Goal: Information Seeking & Learning: Learn about a topic

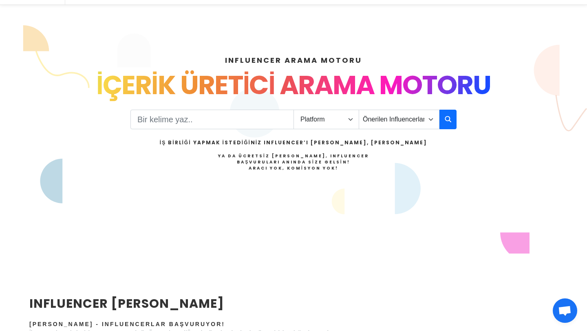
scroll to position [78, 0]
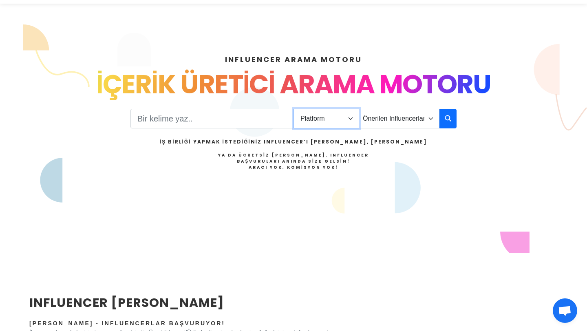
click at [305, 117] on select "Platform Instagram Facebook Youtube Tiktok Twitter Twitch" at bounding box center [326, 119] width 66 height 20
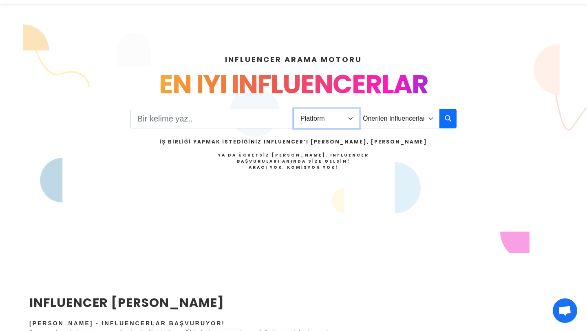
click at [293, 109] on select "Platform Instagram Facebook Youtube Tiktok Twitter Twitch" at bounding box center [326, 119] width 66 height 20
click at [317, 121] on select "Platform Instagram Facebook Youtube Tiktok Twitter Twitch" at bounding box center [326, 119] width 66 height 20
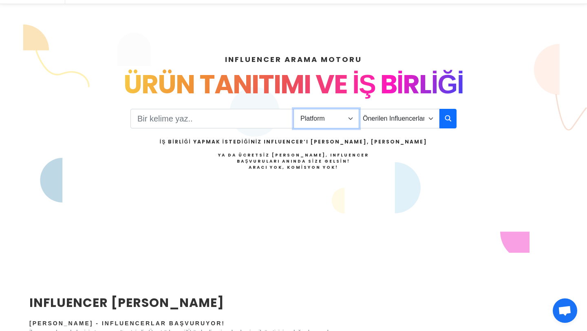
select select "1"
click at [293, 109] on select "Platform Instagram Facebook Youtube Tiktok Twitter Twitch" at bounding box center [326, 119] width 66 height 20
click at [376, 117] on select "Önerilen Influencerlar Aile & Çocuk & Ebeveyn Alışveriş & Giyim & Aksesuar Arab…" at bounding box center [399, 119] width 81 height 20
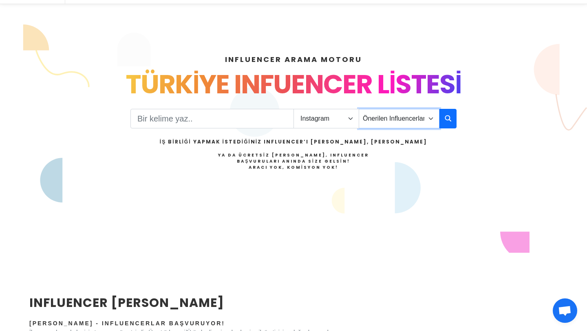
select select "18"
click at [359, 109] on select "Önerilen Influencerlar Aile & Çocuk & Ebeveyn Alışveriş & Giyim & Aksesuar Arab…" at bounding box center [399, 119] width 81 height 20
click at [452, 115] on button "button" at bounding box center [447, 119] width 17 height 20
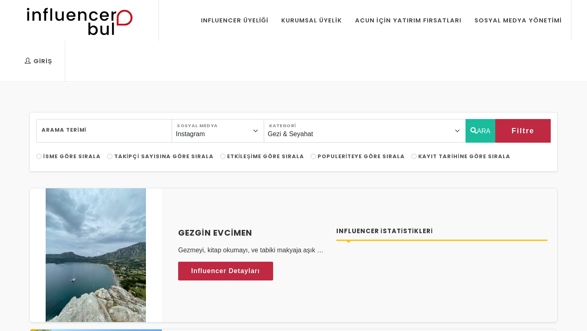
select select "18"
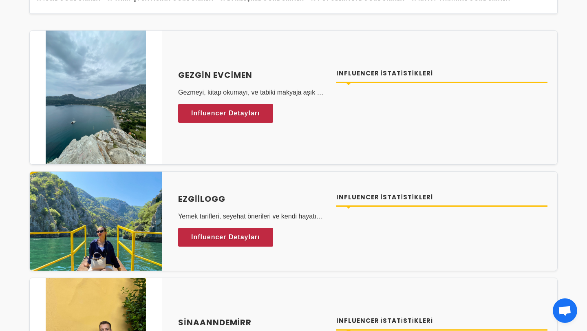
scroll to position [173, 0]
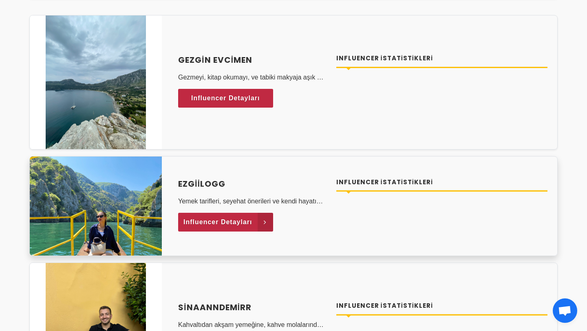
click at [240, 224] on span "Influencer Detayları" at bounding box center [217, 222] width 69 height 12
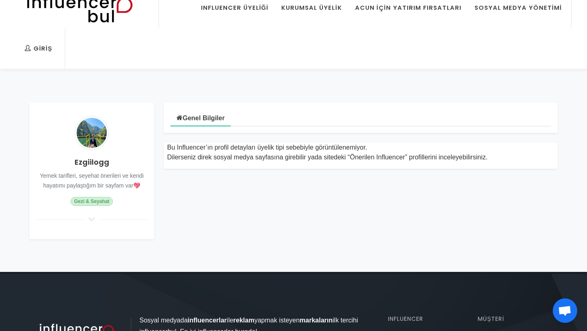
scroll to position [12, 0]
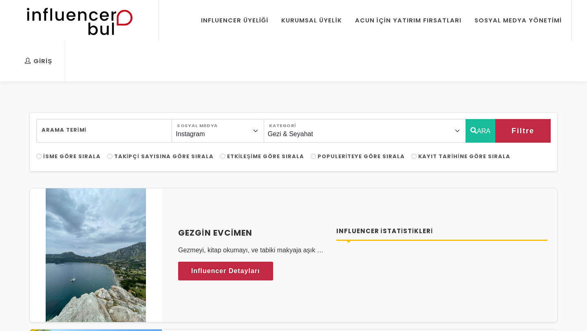
select select "18"
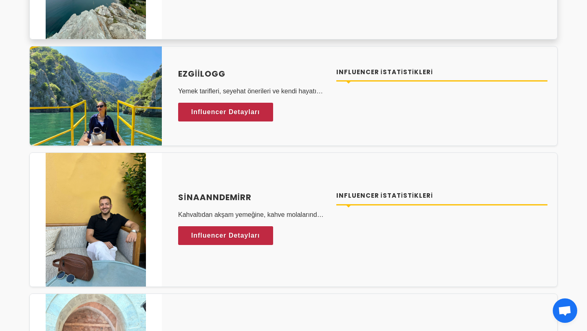
scroll to position [288, 0]
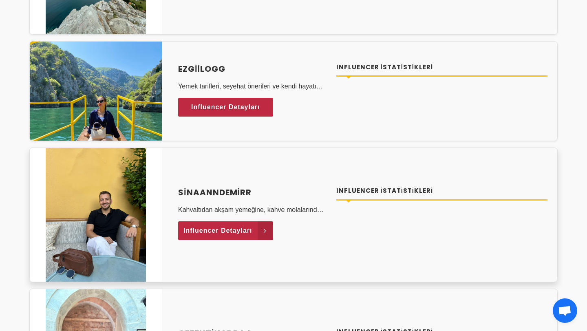
click at [220, 236] on span "Influencer Detayları" at bounding box center [217, 231] width 69 height 12
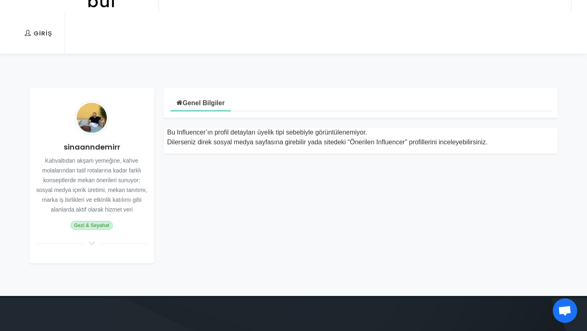
scroll to position [34, 0]
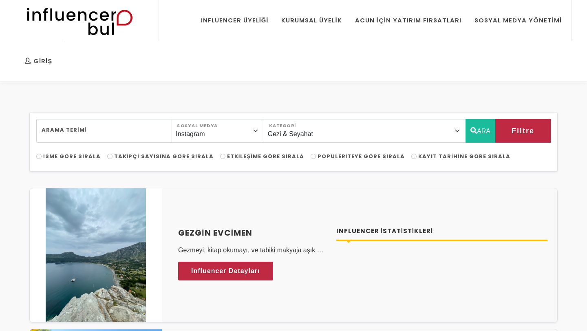
select select "18"
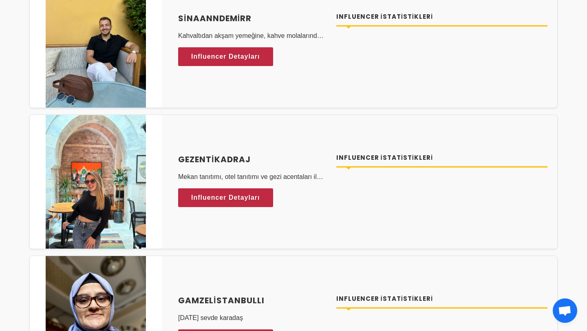
scroll to position [464, 0]
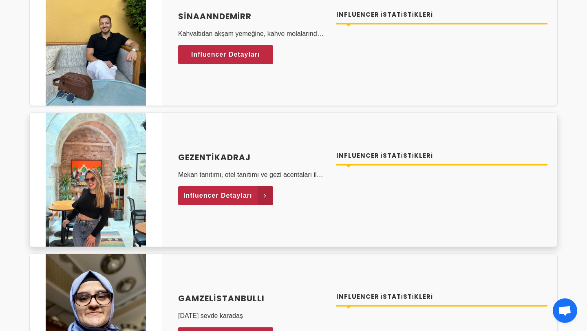
click at [229, 197] on span "Influencer Detayları" at bounding box center [217, 195] width 69 height 12
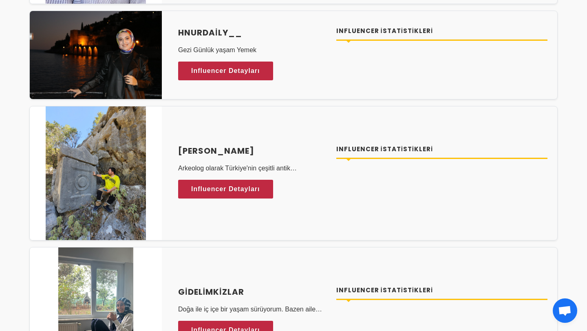
scroll to position [847, 0]
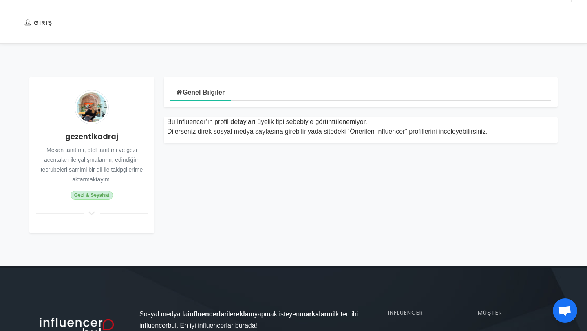
scroll to position [45, 0]
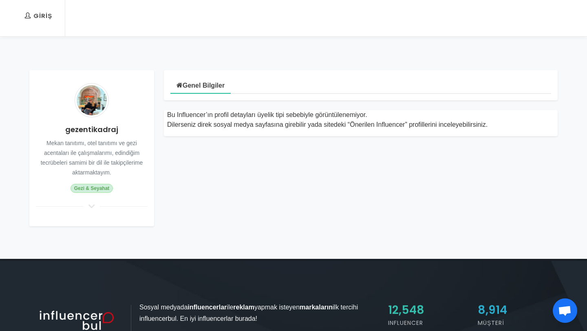
click at [94, 126] on h4 "gezentikadraj" at bounding box center [92, 129] width 112 height 11
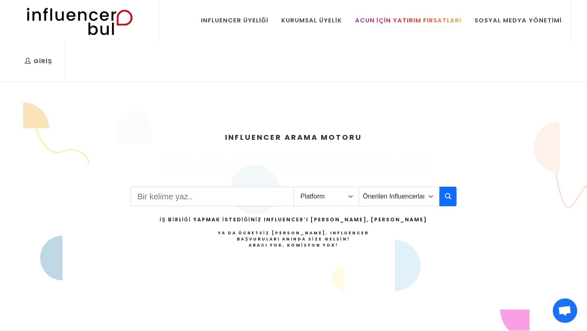
click at [367, 18] on div "Acun İçin Yatırım Fırsatları" at bounding box center [408, 20] width 106 height 9
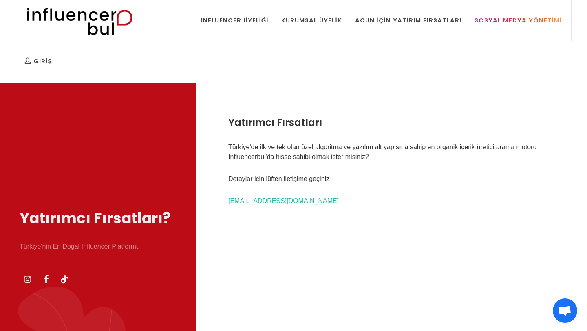
click at [512, 18] on div "Sosyal Medya Yönetimi" at bounding box center [517, 20] width 87 height 9
click at [239, 20] on div "Influencer Üyeliği" at bounding box center [235, 20] width 68 height 9
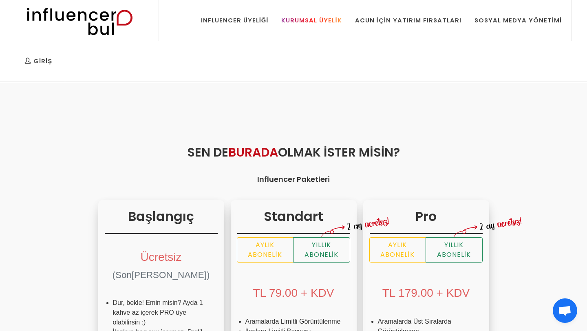
click at [306, 18] on div "Kurumsal Üyelik" at bounding box center [311, 20] width 60 height 9
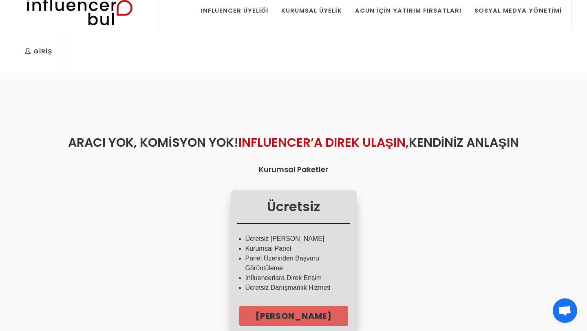
scroll to position [38, 0]
